Goal: Task Accomplishment & Management: Use online tool/utility

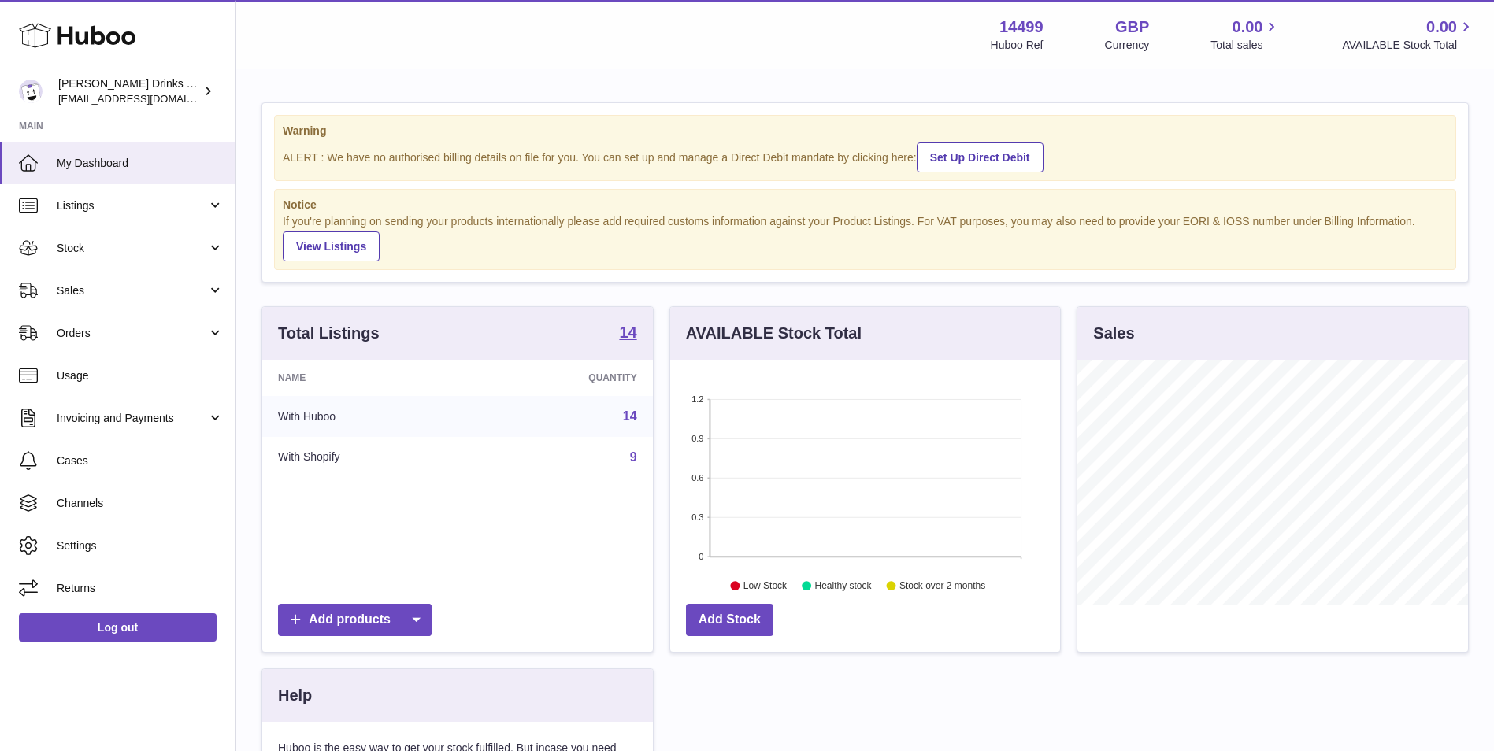
scroll to position [246, 390]
click at [188, 209] on span "Listings" at bounding box center [132, 205] width 150 height 15
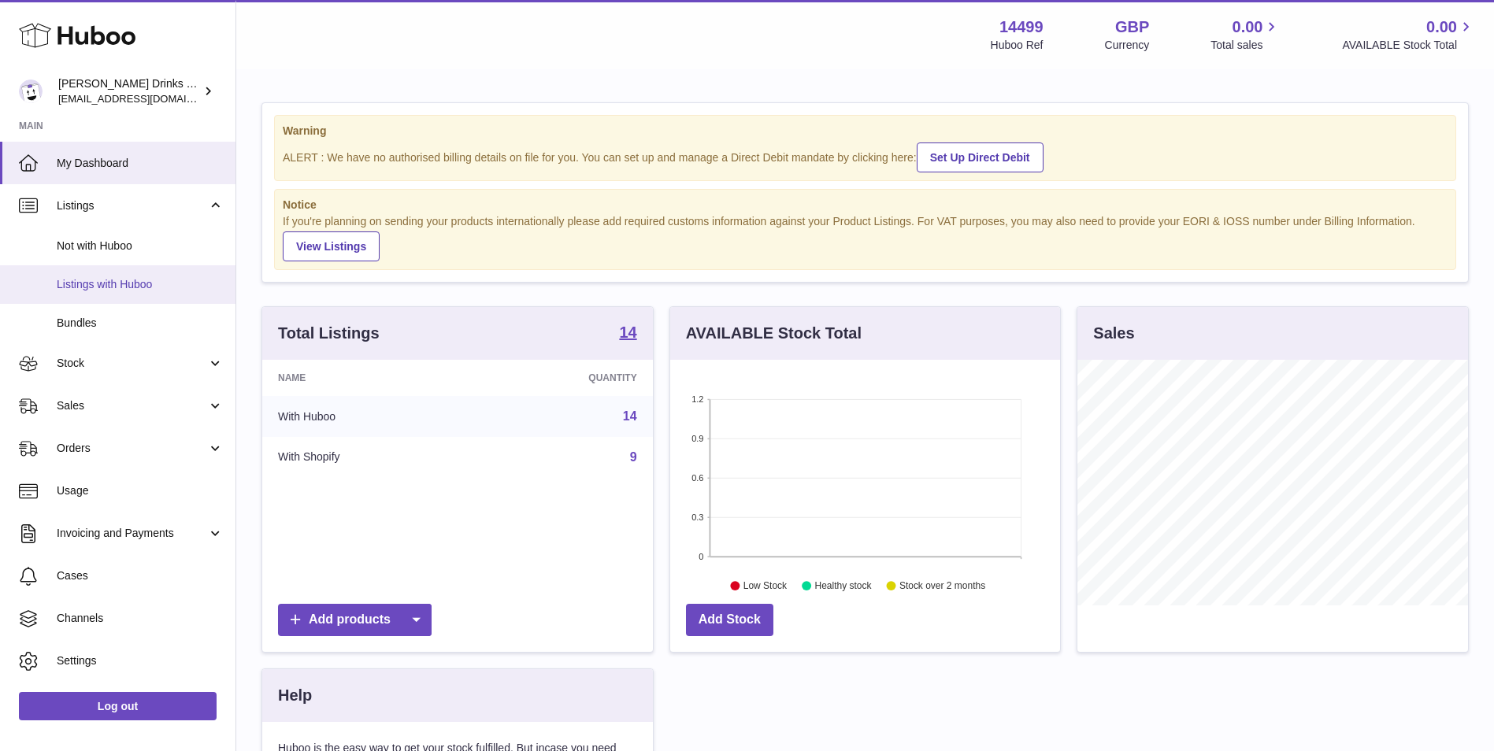
click at [169, 284] on span "Listings with Huboo" at bounding box center [140, 284] width 167 height 15
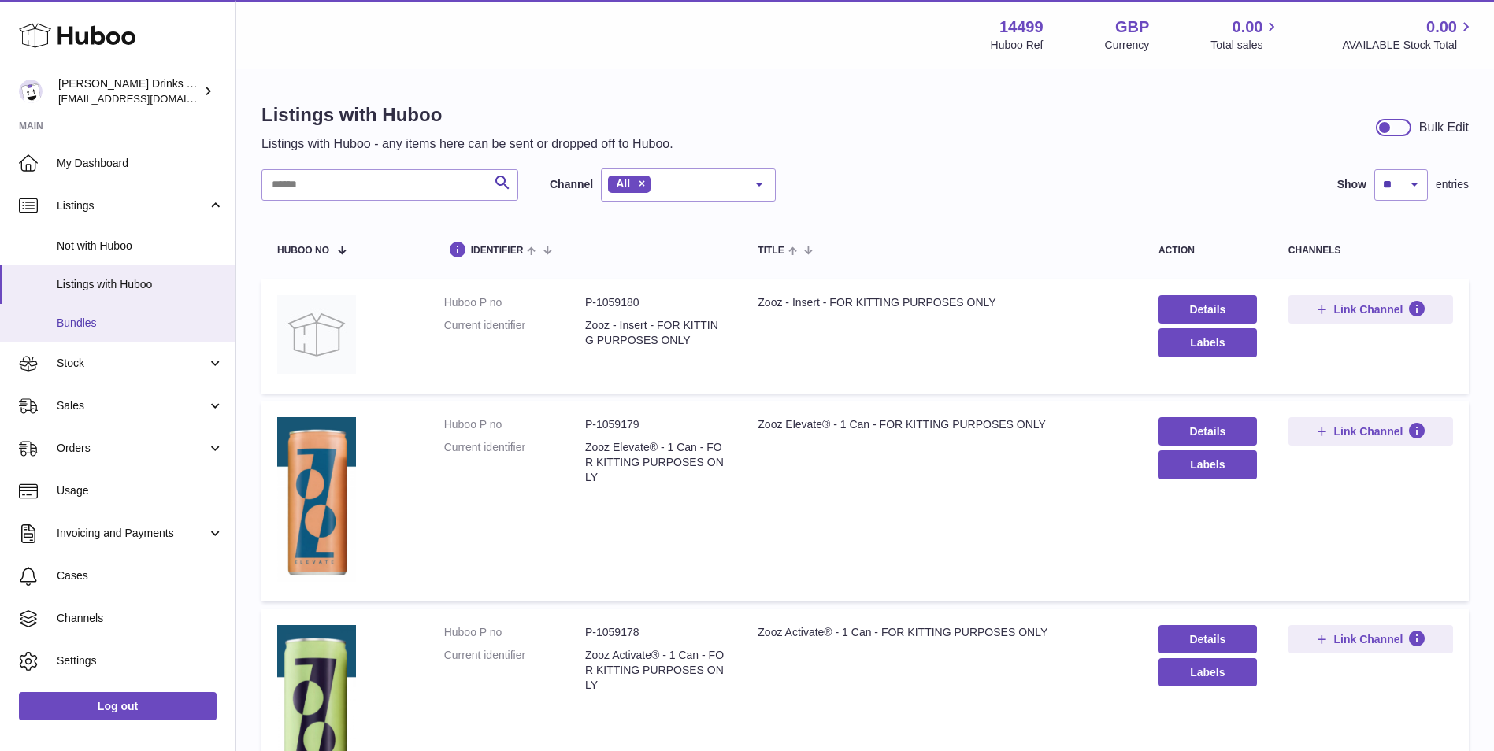
click at [171, 325] on span "Bundles" at bounding box center [140, 323] width 167 height 15
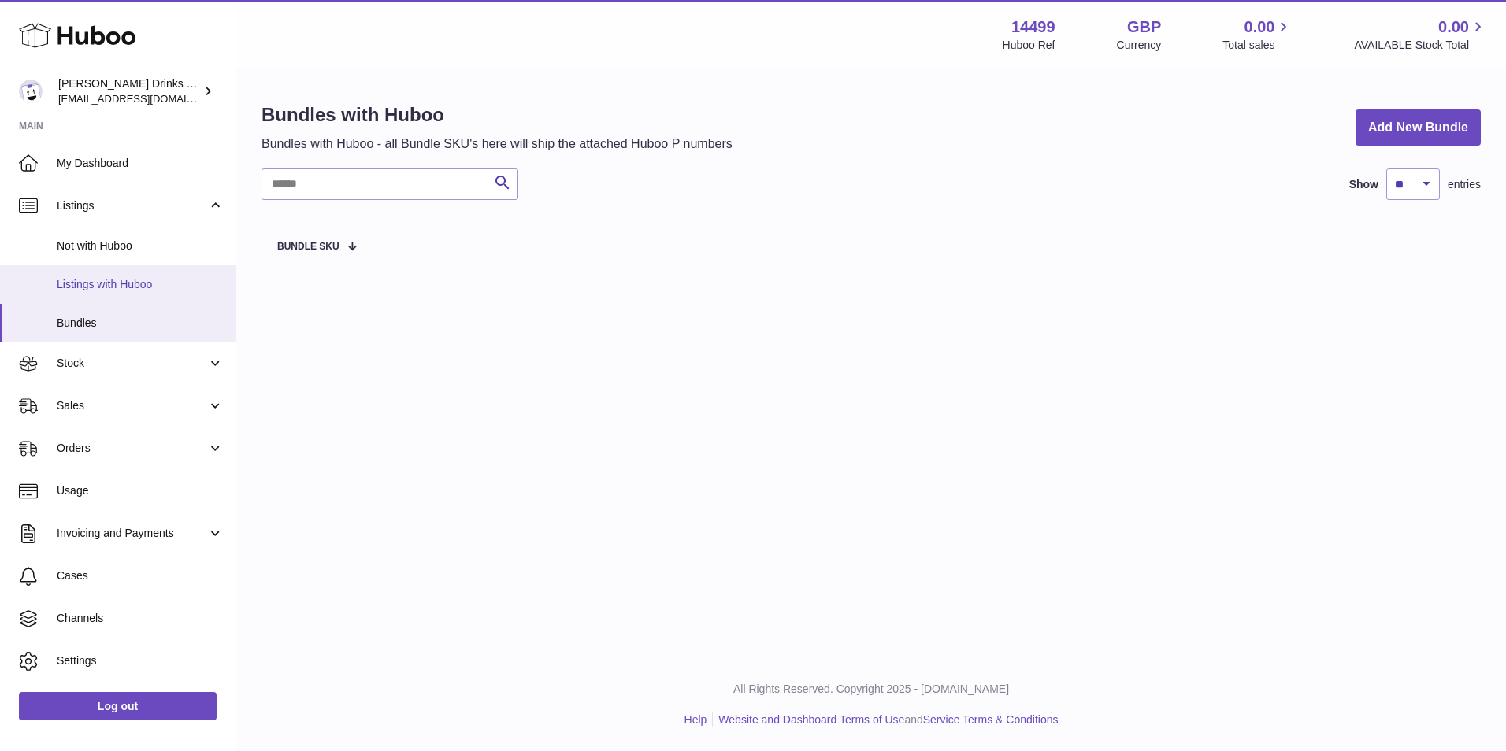
click at [83, 278] on span "Listings with Huboo" at bounding box center [140, 284] width 167 height 15
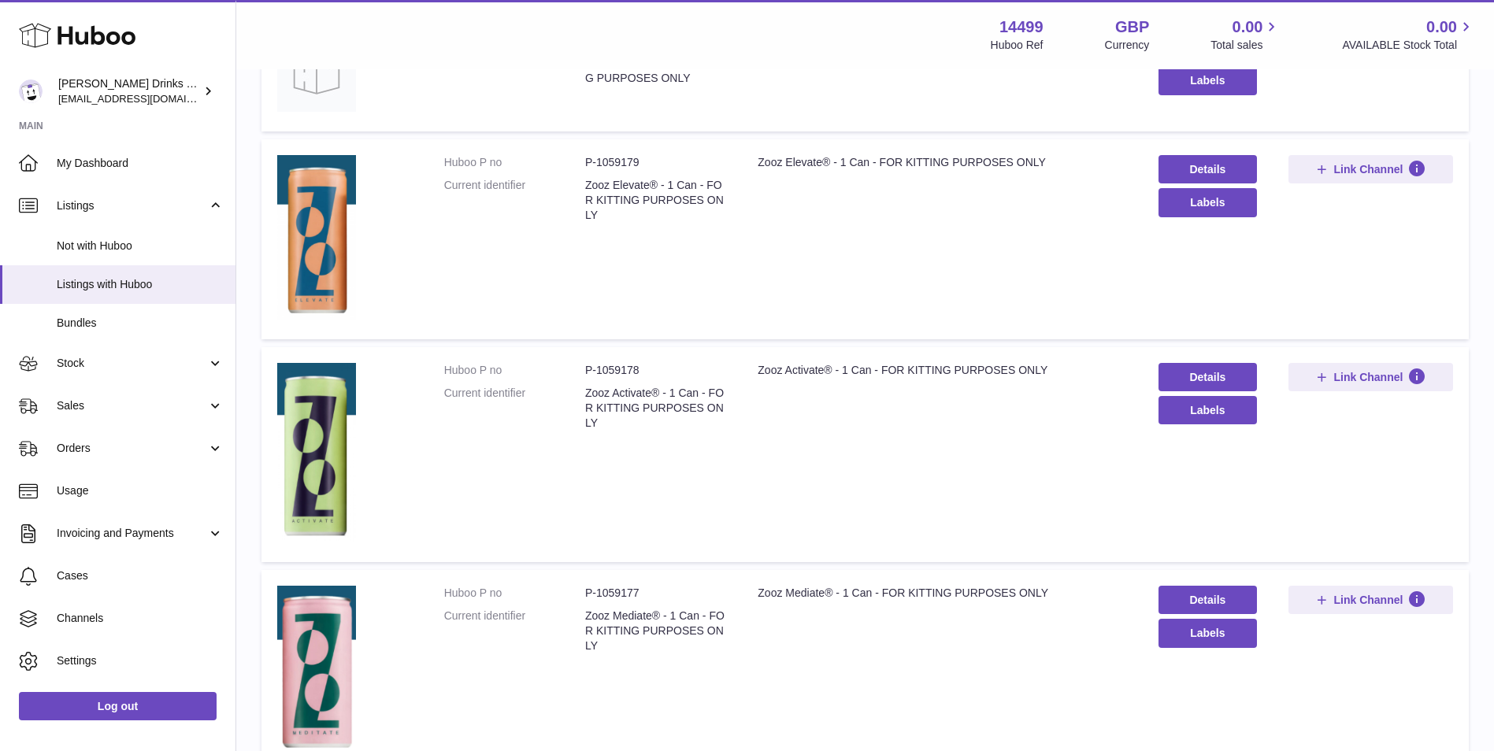
scroll to position [656, 0]
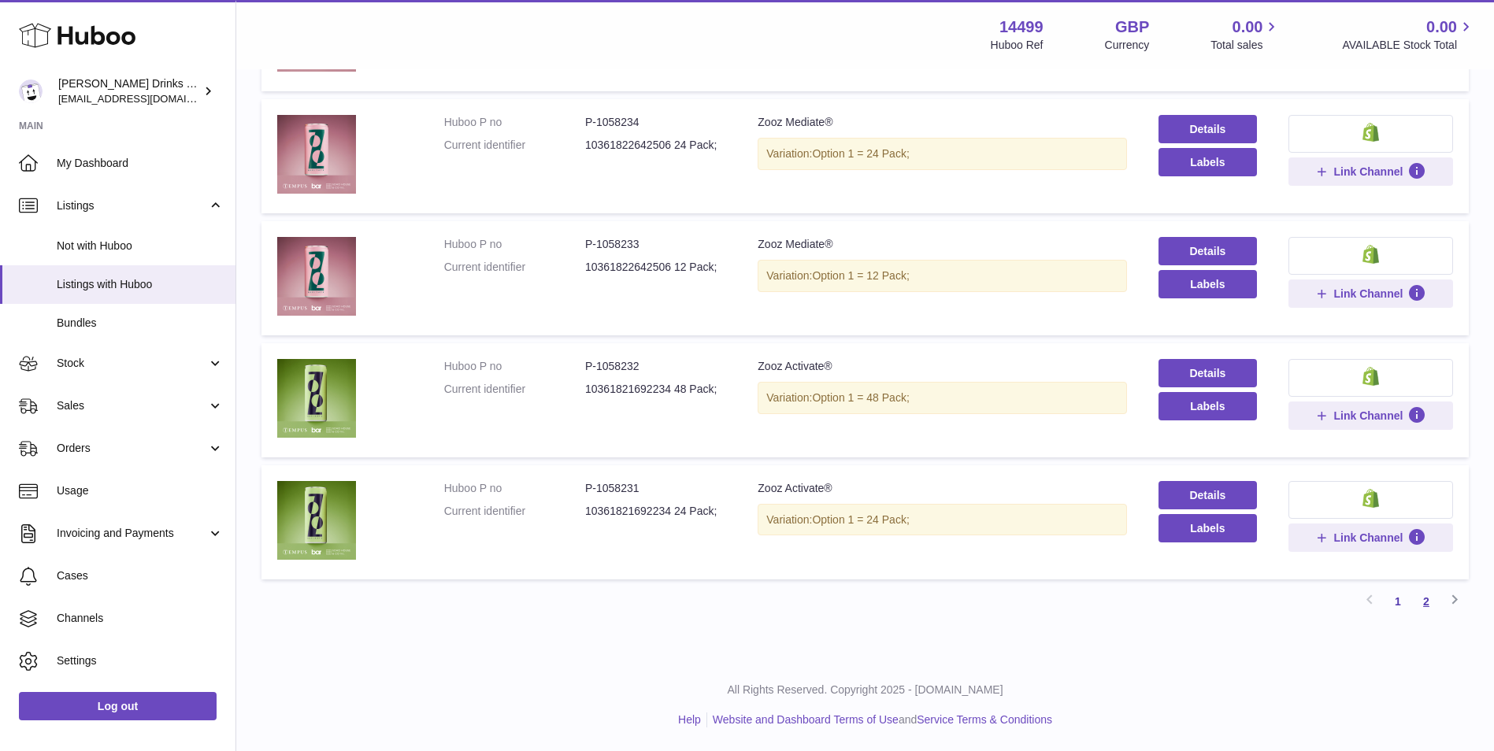
click at [1422, 601] on link "2" at bounding box center [1426, 601] width 28 height 28
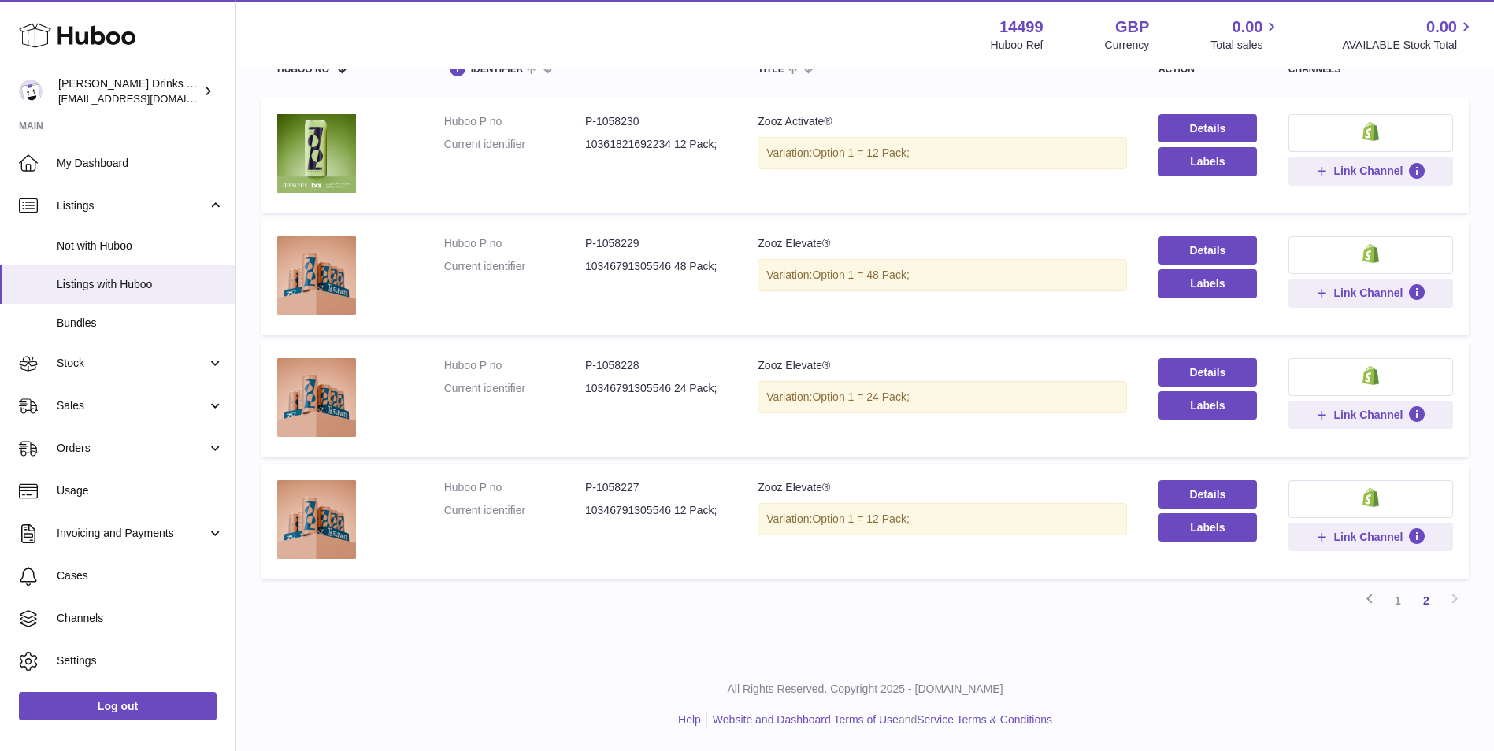
scroll to position [71, 0]
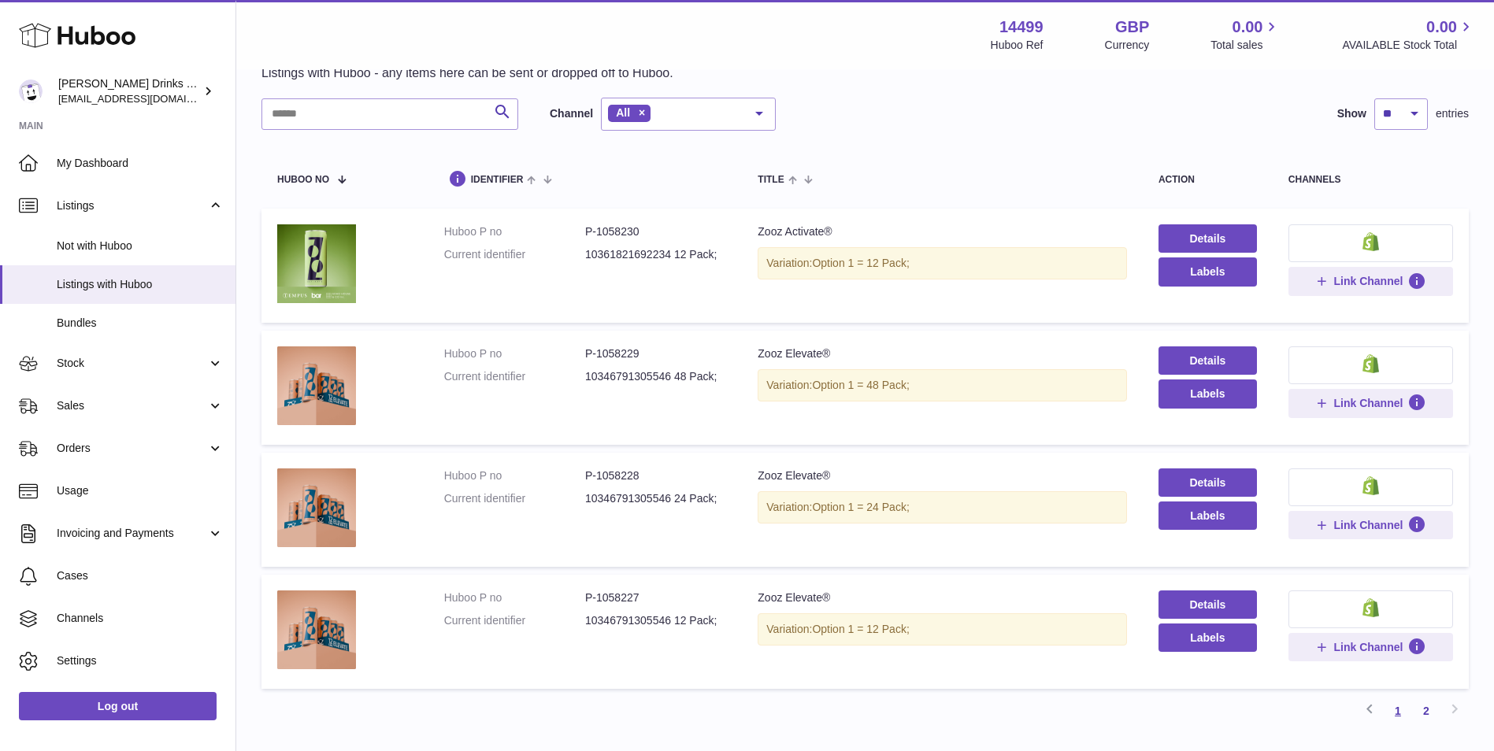
click at [1404, 706] on link "1" at bounding box center [1398, 711] width 28 height 28
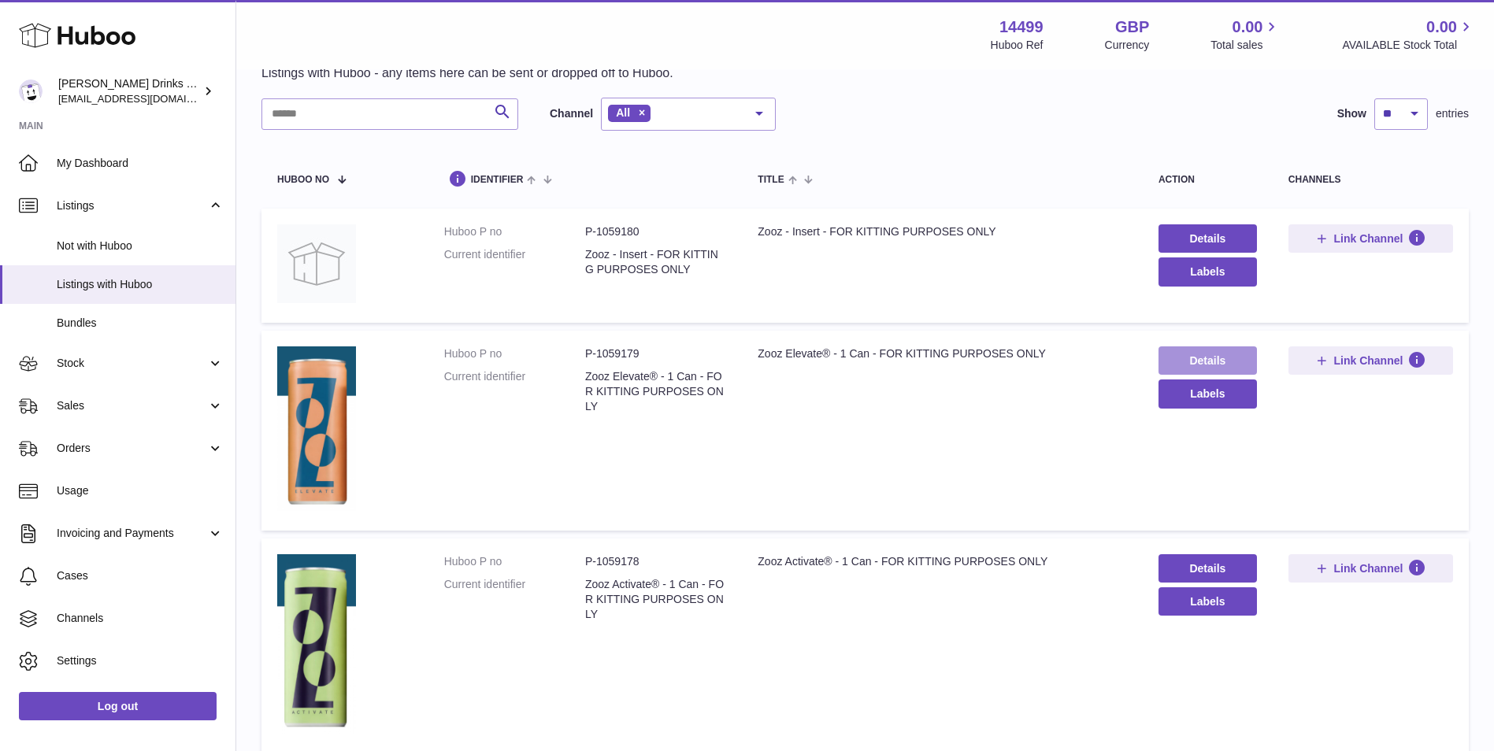
click at [1205, 359] on link "Details" at bounding box center [1207, 361] width 98 height 28
click at [1216, 572] on link "Details" at bounding box center [1207, 568] width 98 height 28
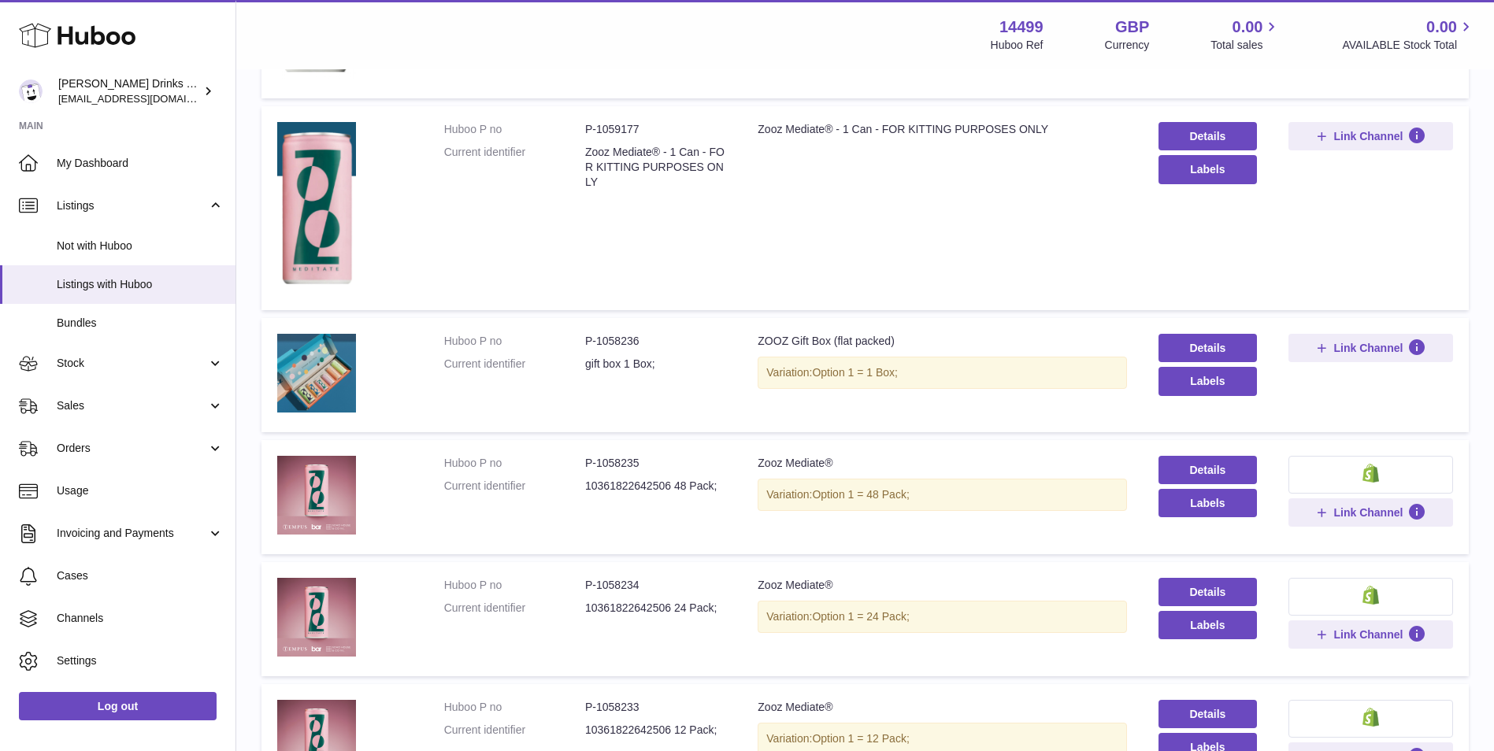
scroll to position [727, 0]
click at [1217, 460] on link "Details" at bounding box center [1207, 469] width 98 height 28
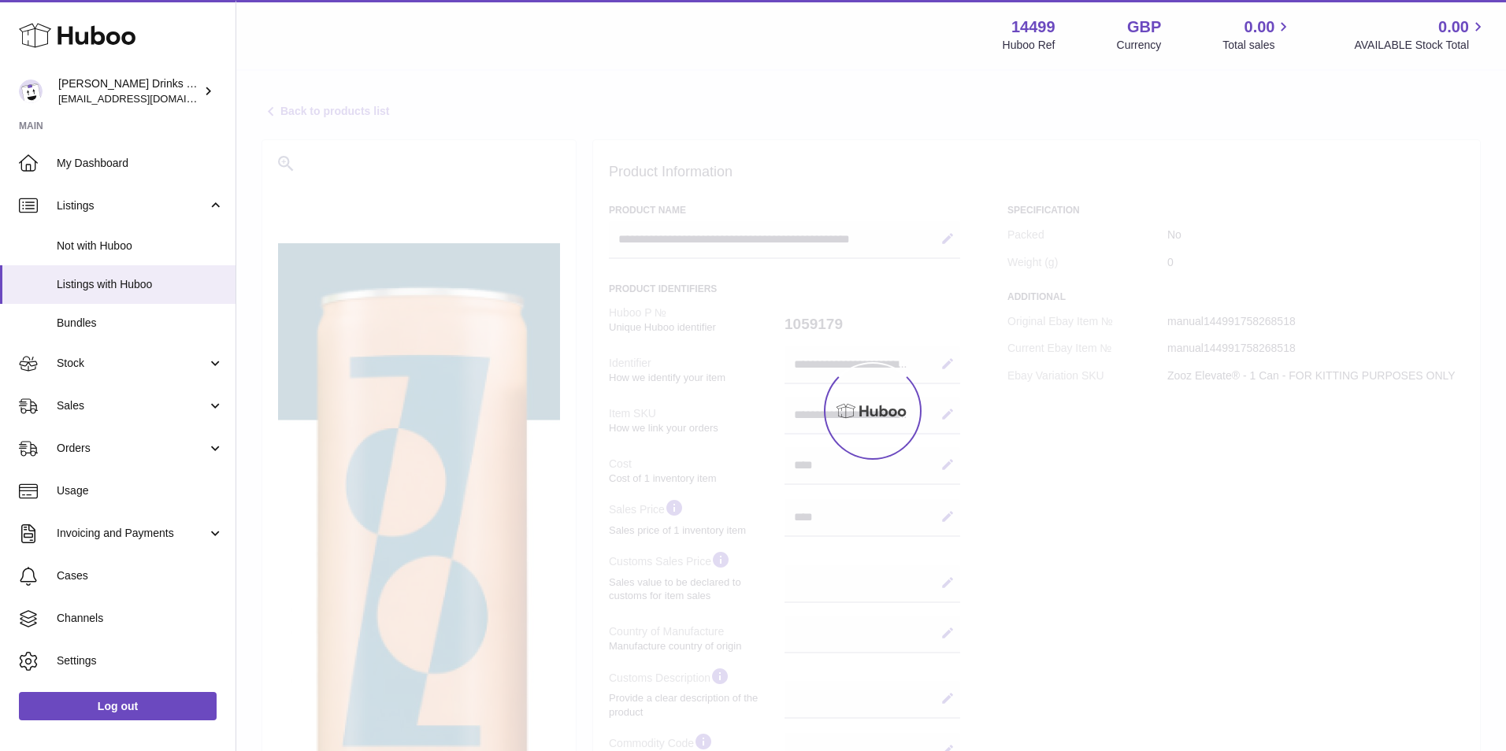
select select
select select "****"
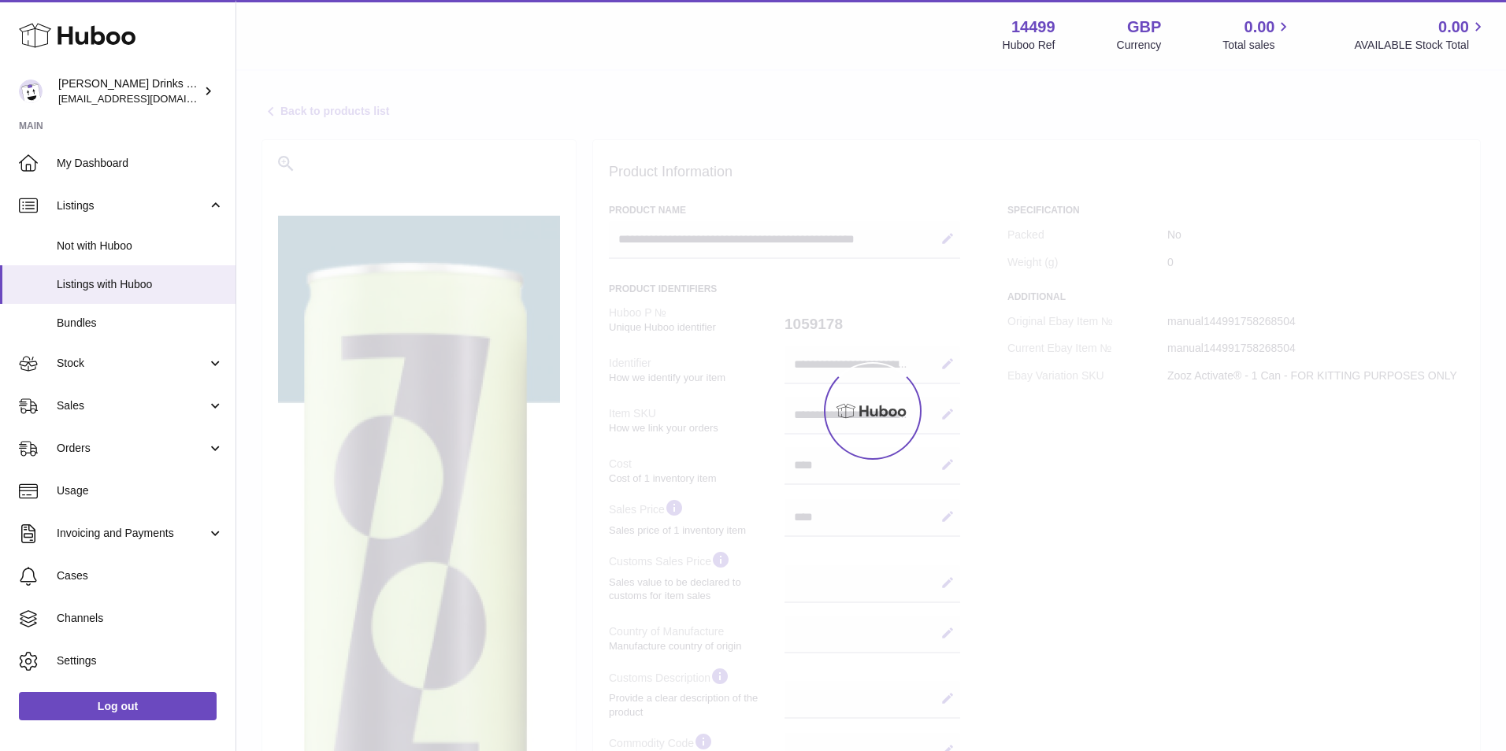
select select
select select "****"
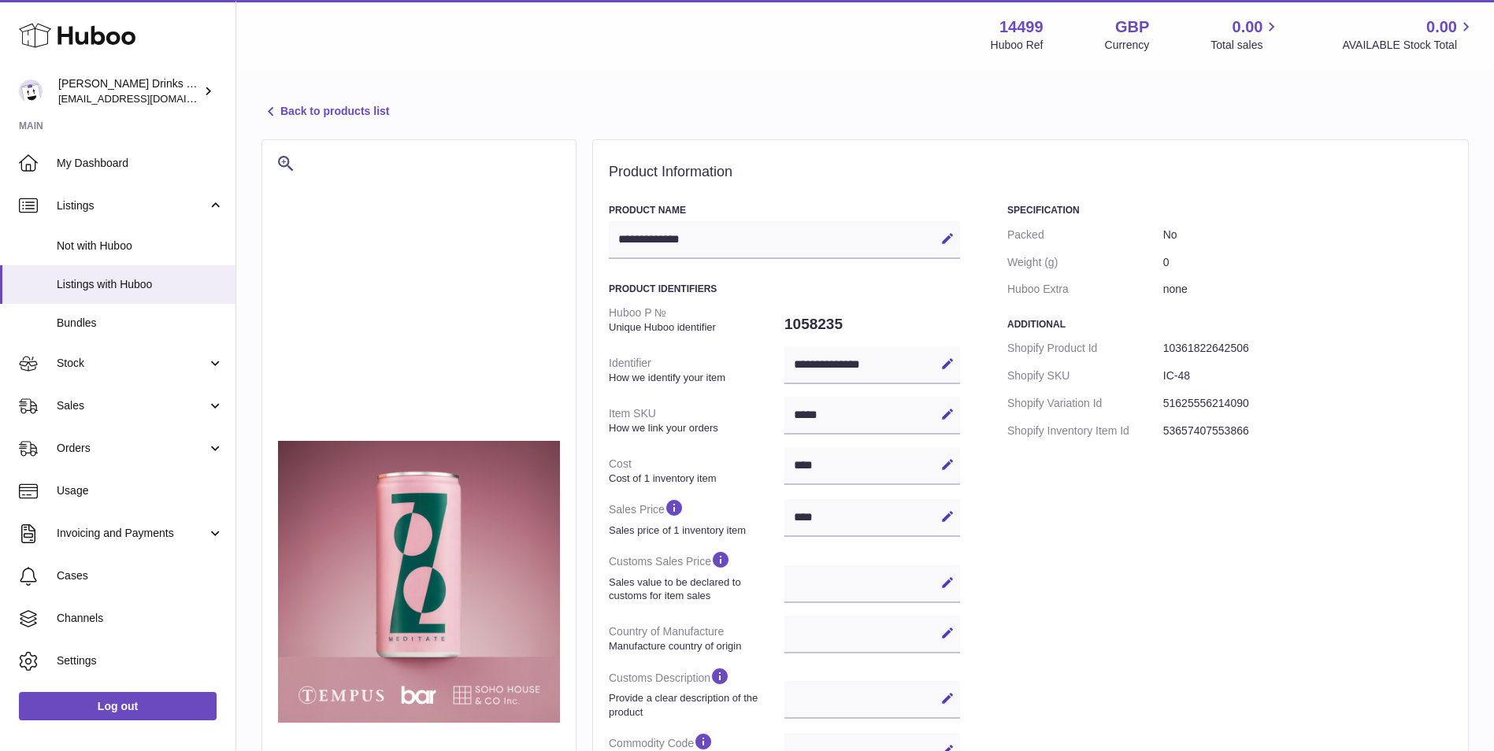
select select
select select "****"
drag, startPoint x: 373, startPoint y: 115, endPoint x: 384, endPoint y: 117, distance: 11.3
click at [376, 117] on link "Back to products list" at bounding box center [325, 111] width 128 height 19
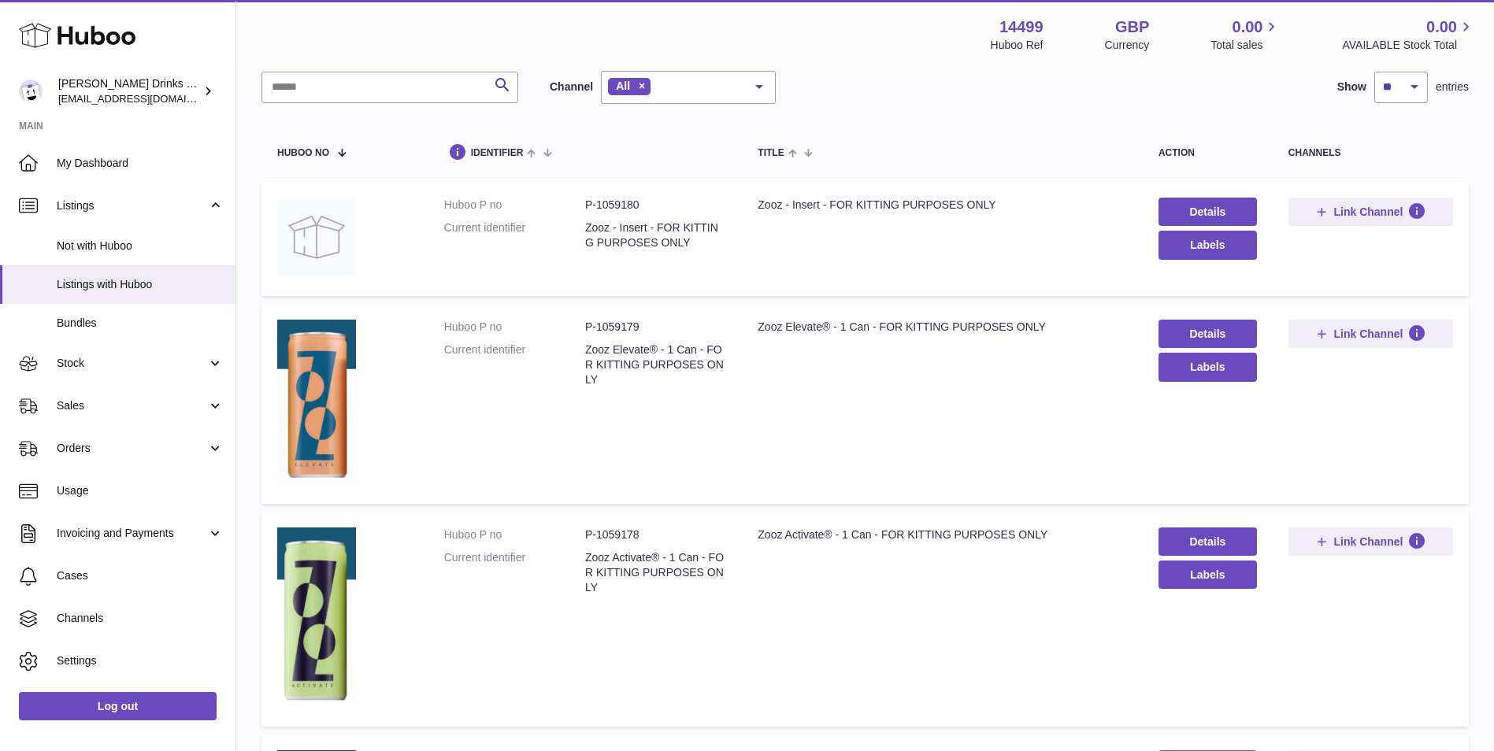
scroll to position [132, 0]
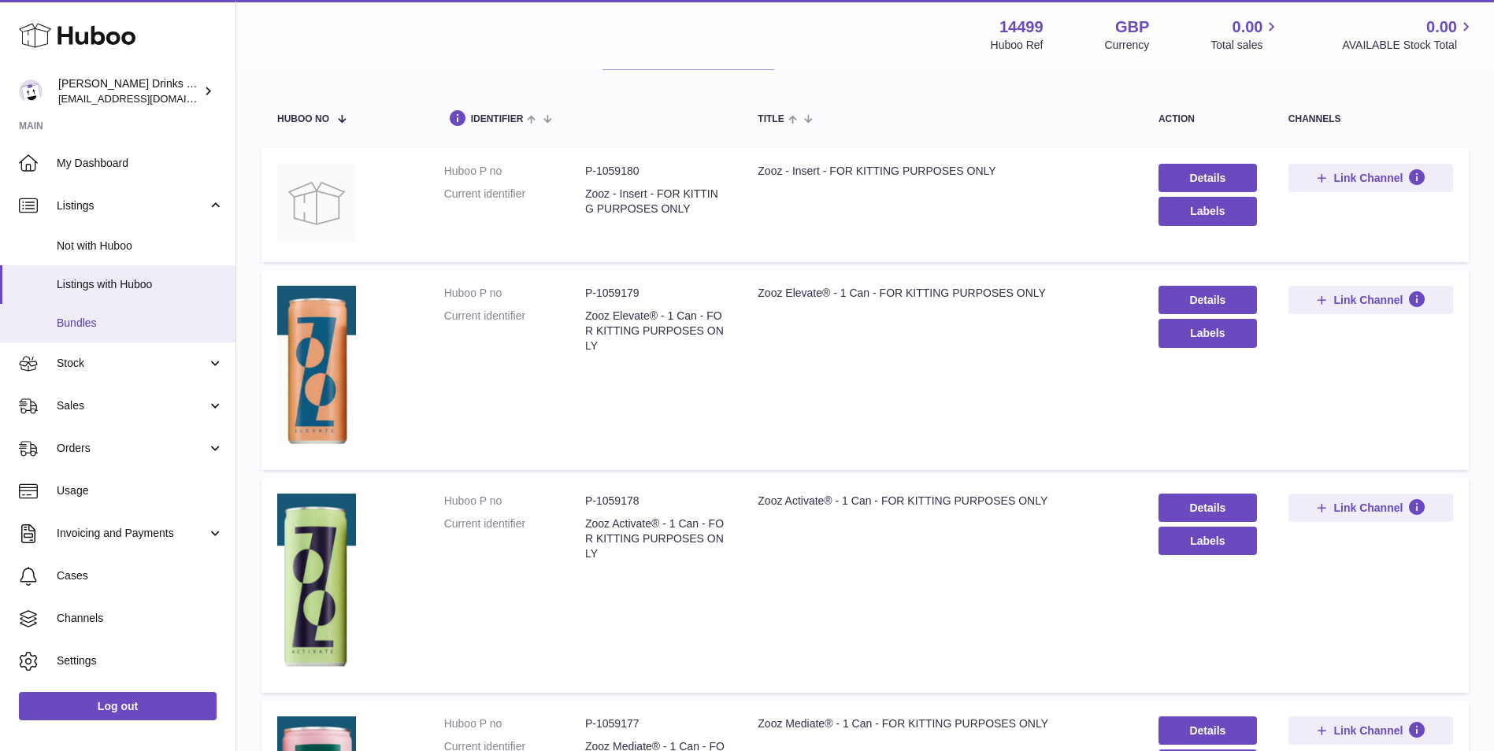
click at [148, 328] on span "Bundles" at bounding box center [140, 323] width 167 height 15
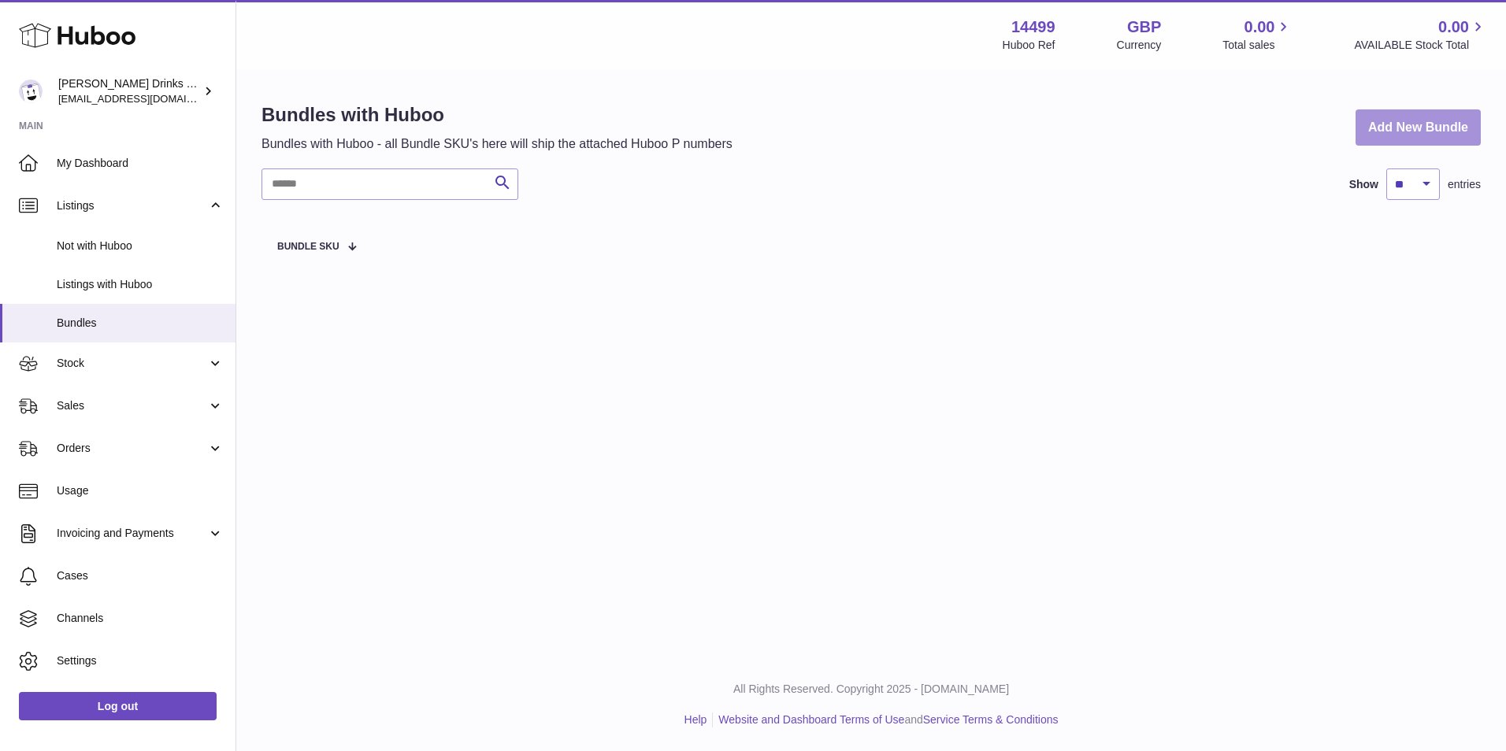
click at [1388, 113] on link "Add New Bundle" at bounding box center [1417, 127] width 125 height 37
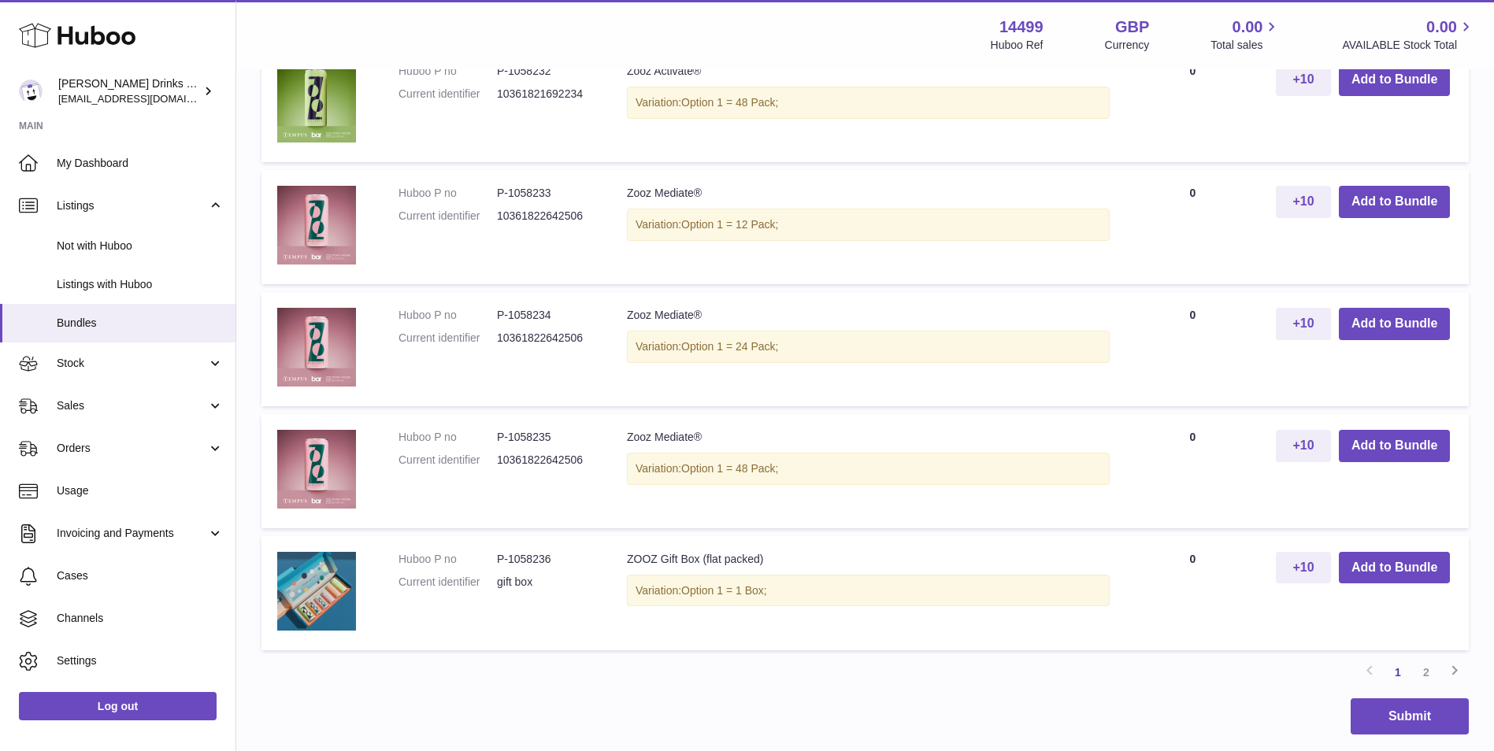
scroll to position [1575, 0]
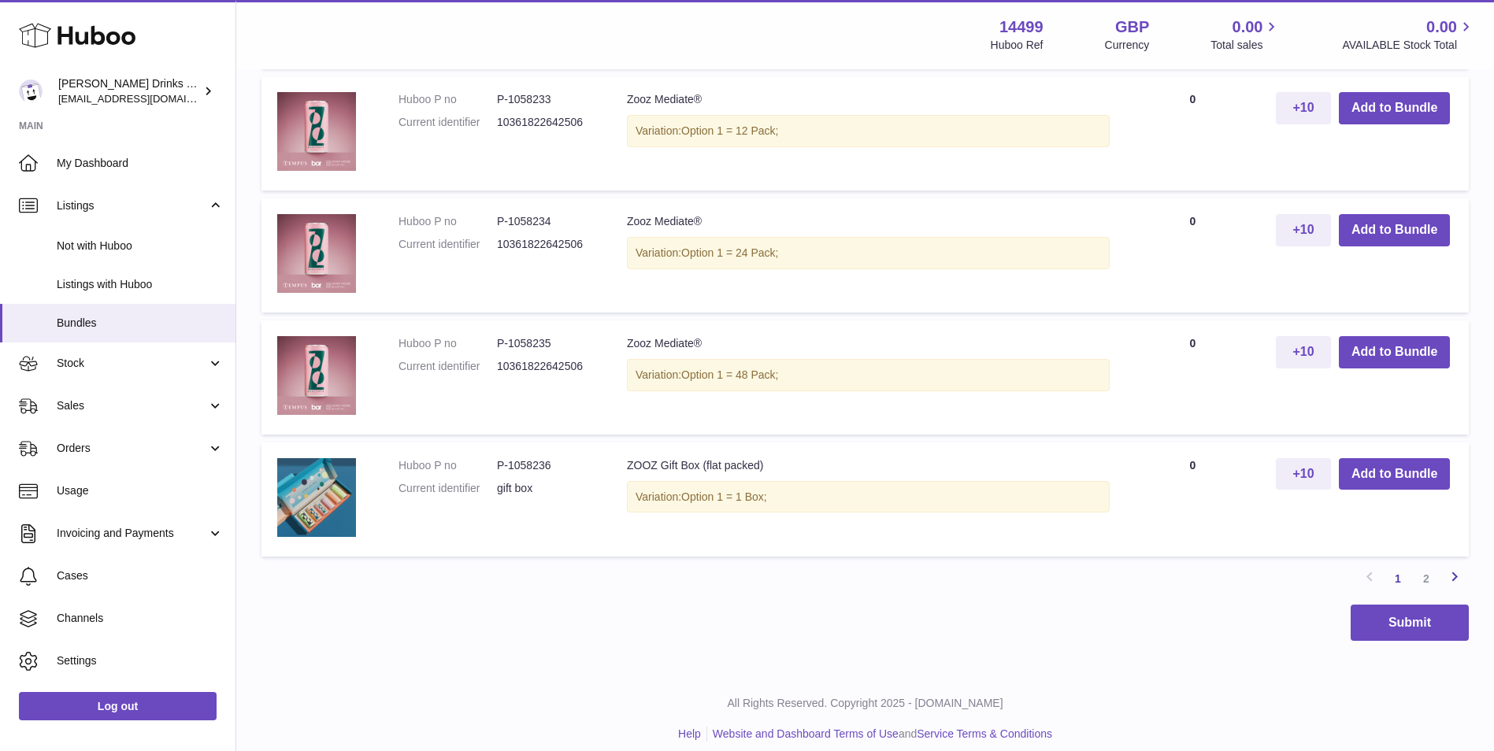
click at [1461, 579] on icon at bounding box center [1454, 577] width 19 height 20
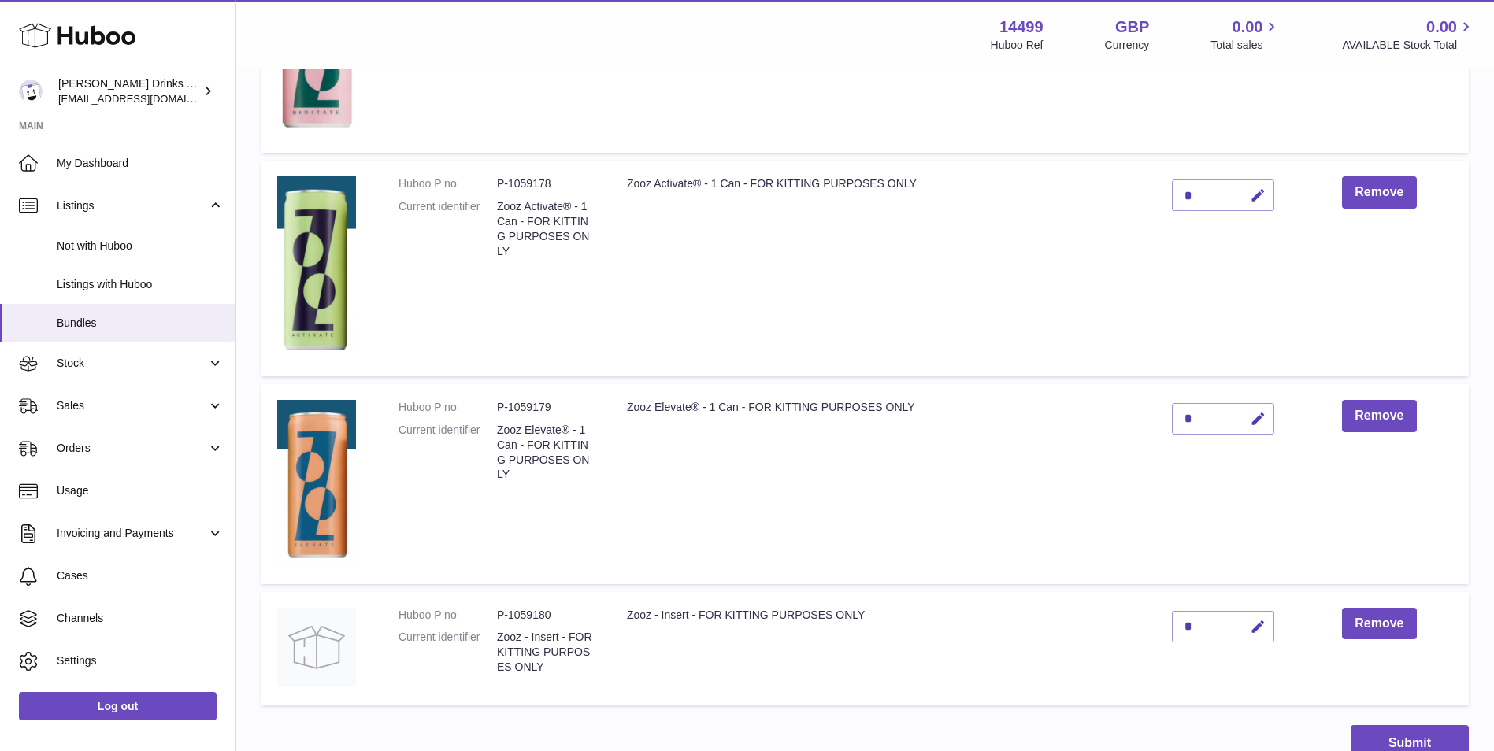
scroll to position [394, 0]
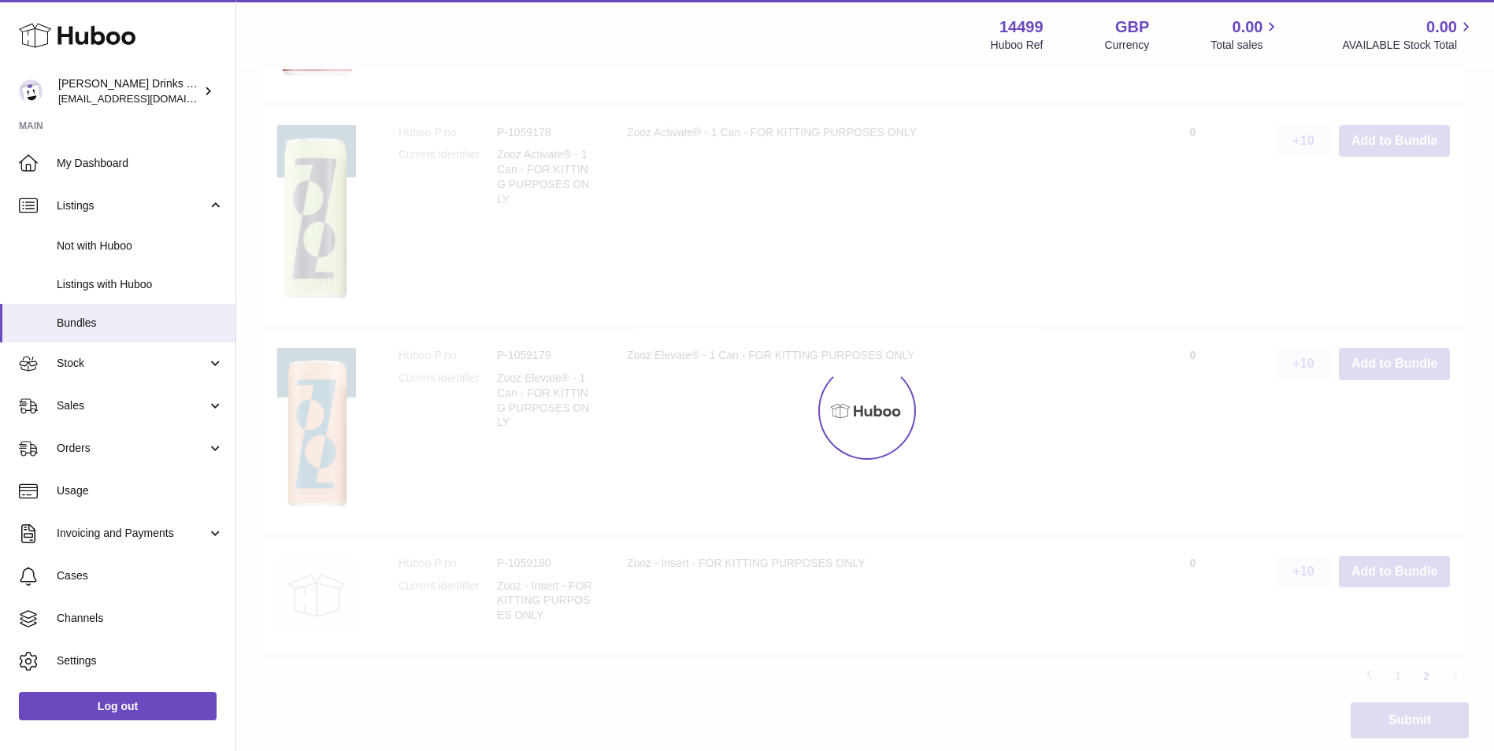
scroll to position [1697, 0]
